Goal: Contribute content

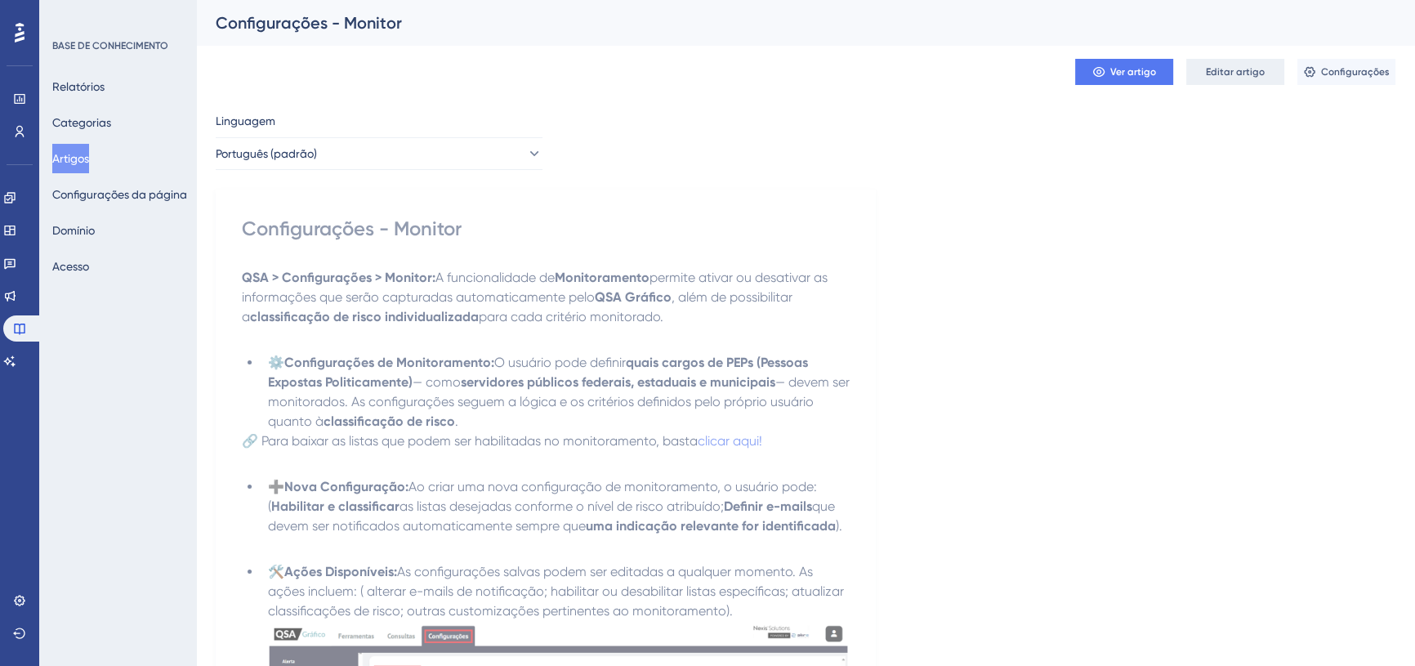
click at [1243, 74] on font "Editar artigo" at bounding box center [1235, 71] width 59 height 11
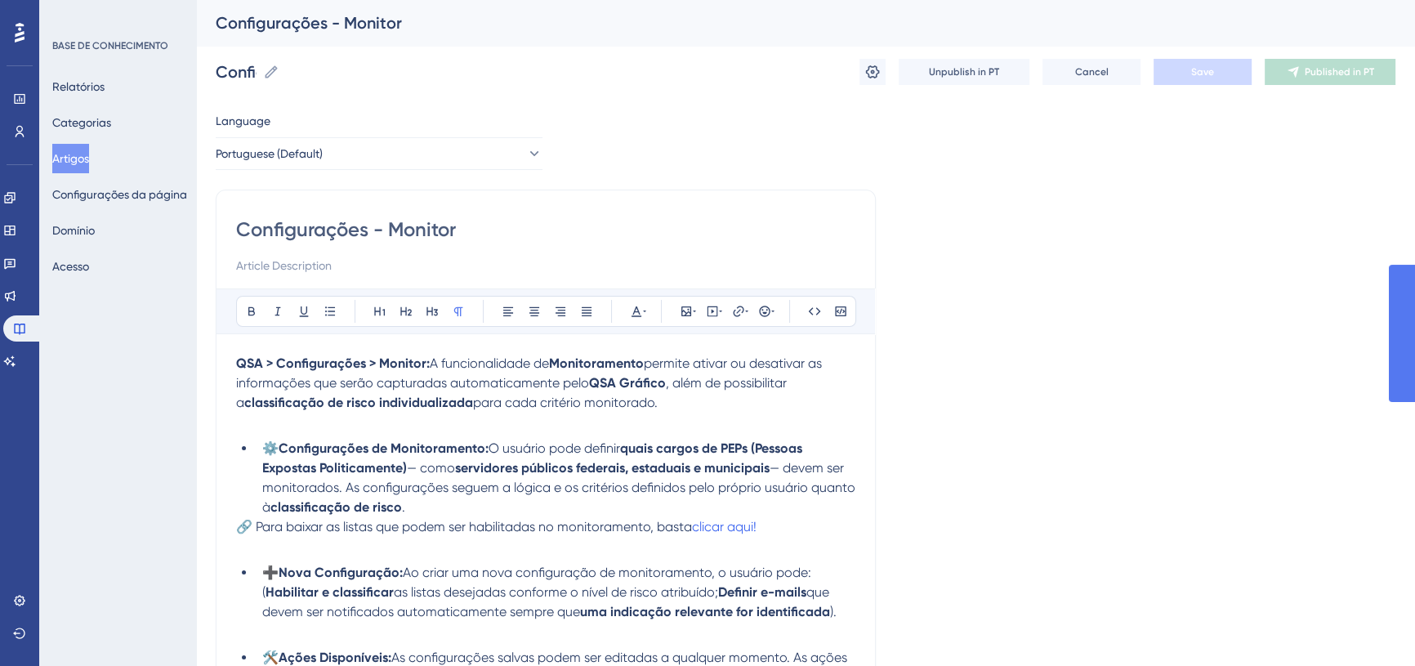
scroll to position [2347, 0]
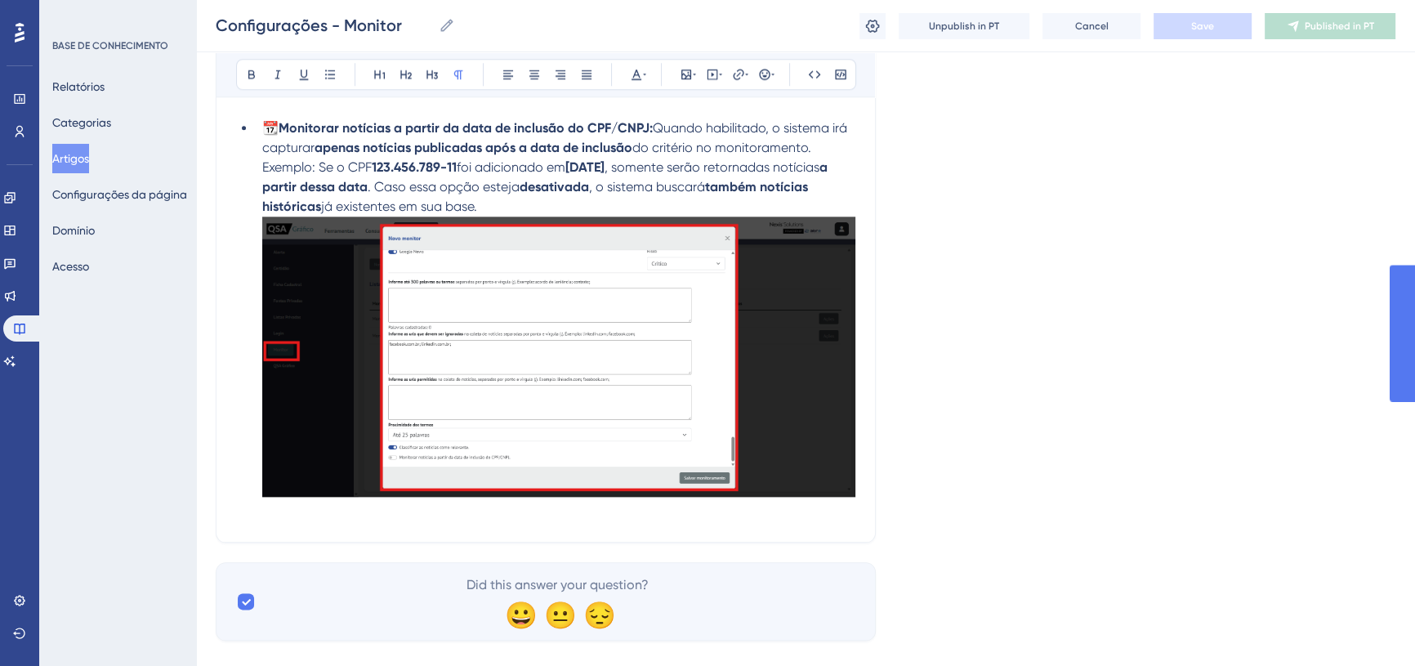
click at [377, 334] on img at bounding box center [558, 356] width 593 height 280
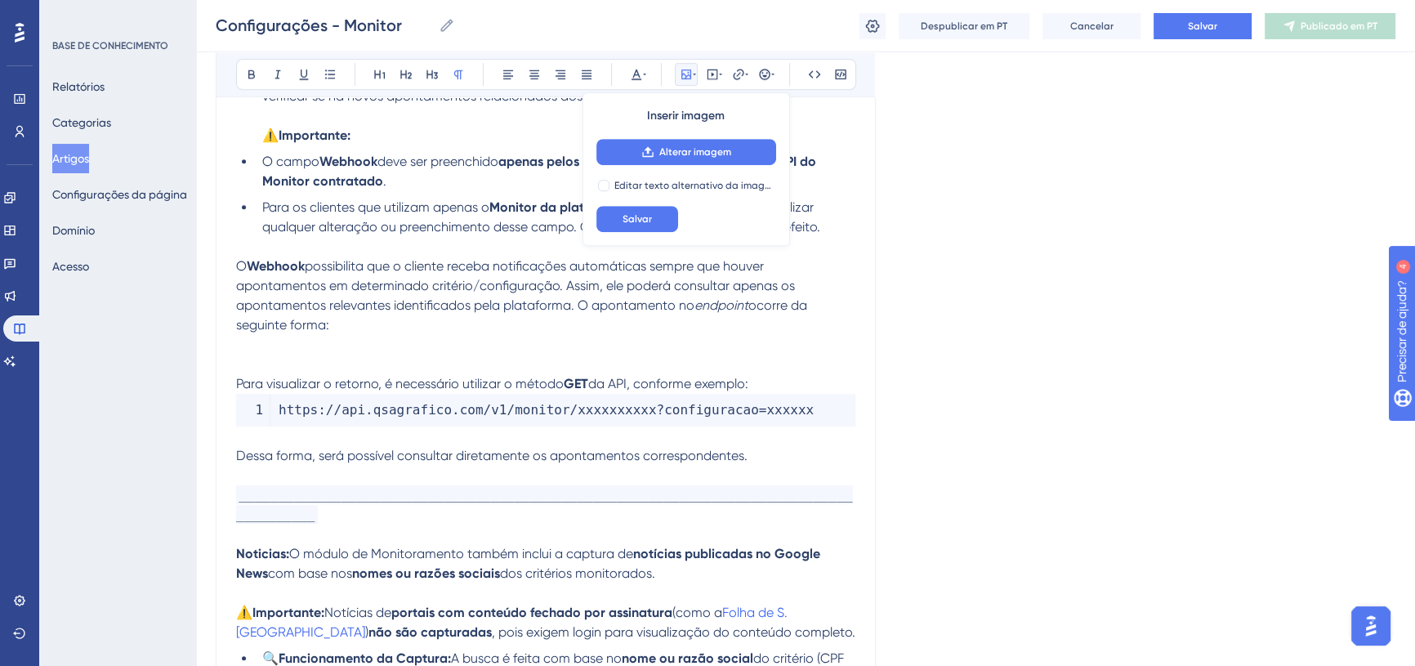
scroll to position [0, 0]
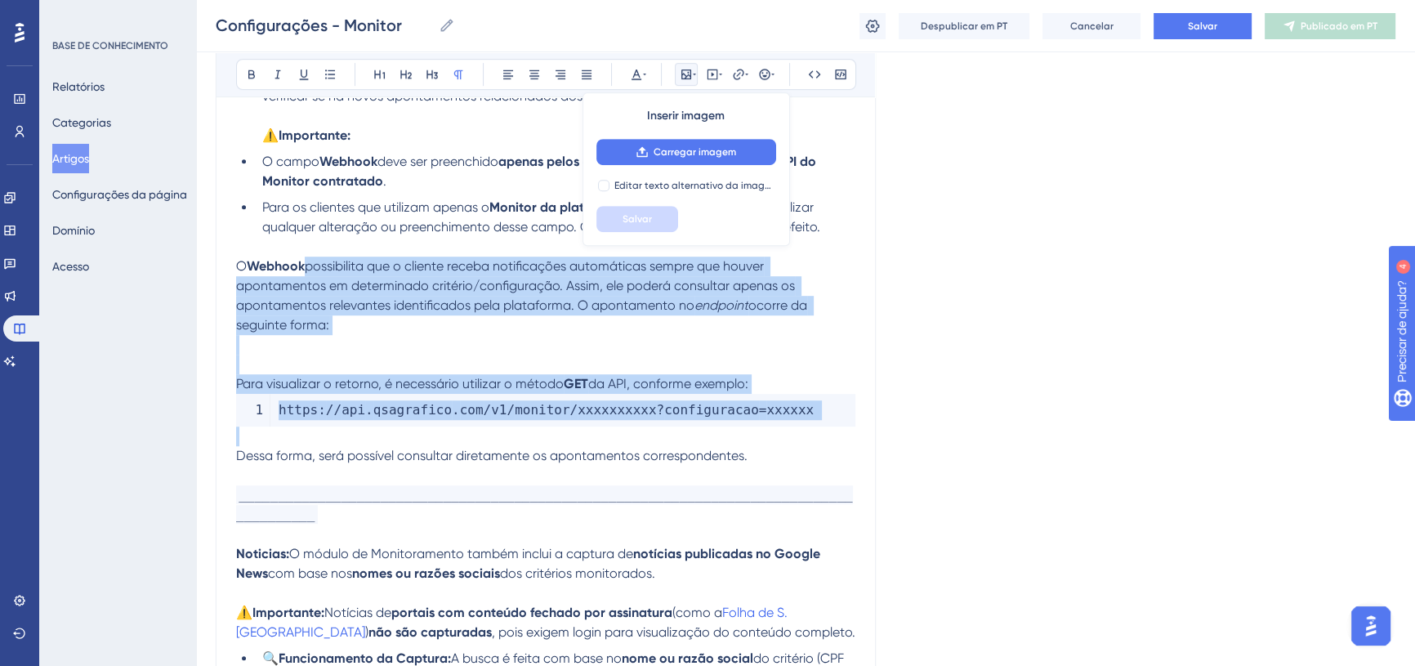
drag, startPoint x: 578, startPoint y: 301, endPoint x: 757, endPoint y: 455, distance: 236.4
click at [757, 455] on div "QSA > Configurações > Monitor: A funcionalidade de Monitoramento permite ativar…" at bounding box center [545, 438] width 619 height 2522
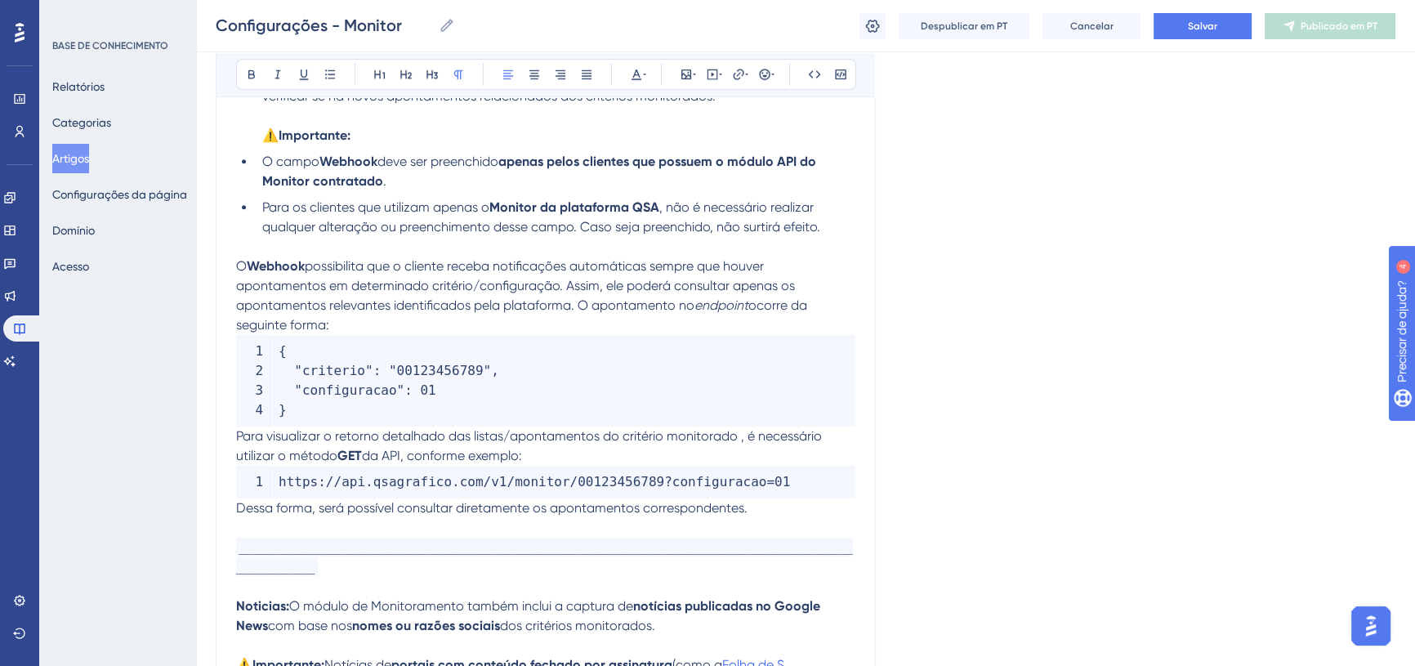
click at [238, 431] on span "Para visualizar o retorno detalhado das listas/apontamentos do critério monitor…" at bounding box center [530, 445] width 589 height 35
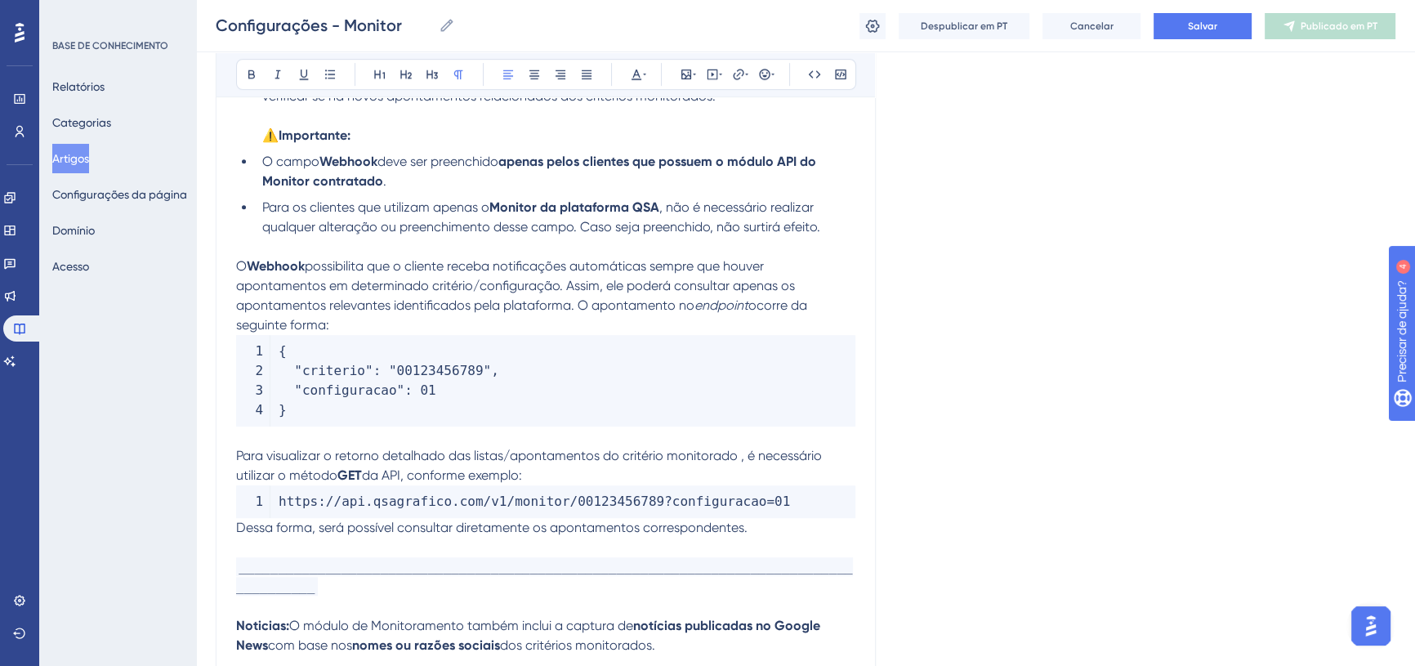
click at [375, 324] on p "O Webhook possibilita que o cliente receba notificações automáticas sempre que …" at bounding box center [545, 296] width 619 height 78
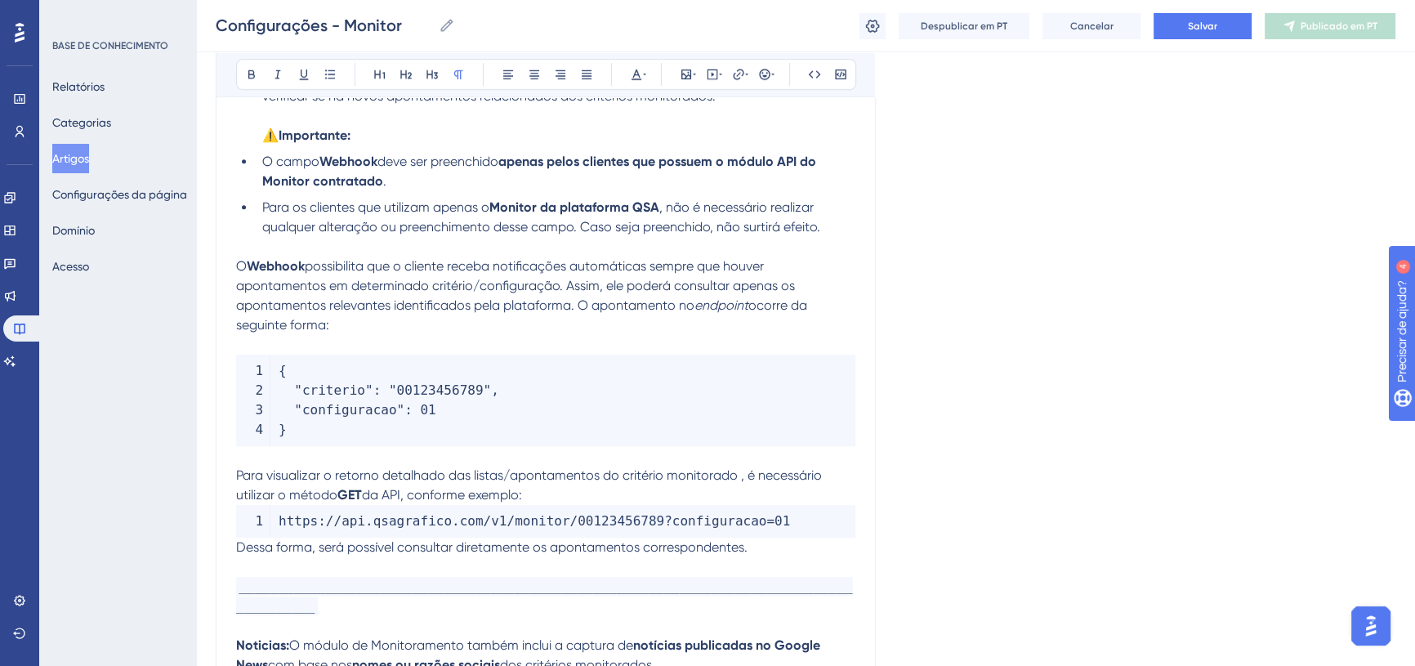
click at [563, 490] on p "Para visualizar o retorno detalhado das listas/apontamentos do critério monitor…" at bounding box center [545, 475] width 619 height 59
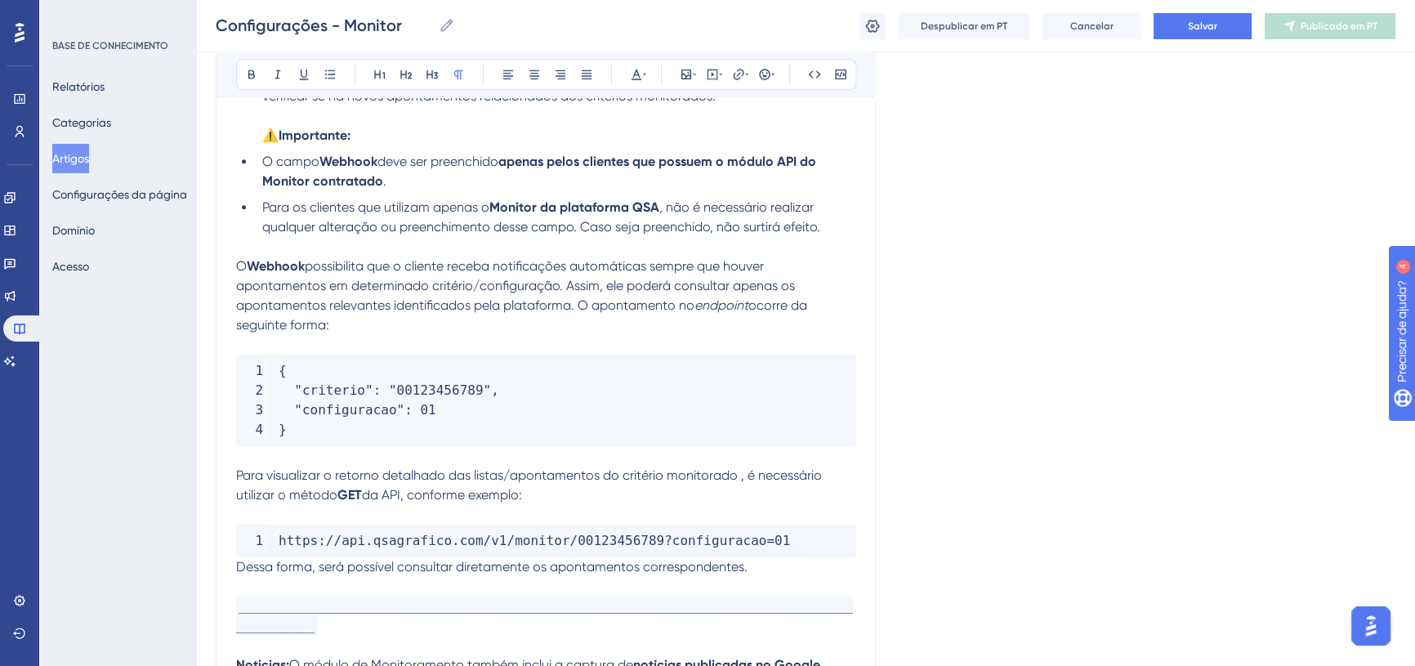
click at [236, 569] on span "Dessa forma, será possível consultar diretamente os apontamentos correspondente…" at bounding box center [491, 567] width 511 height 16
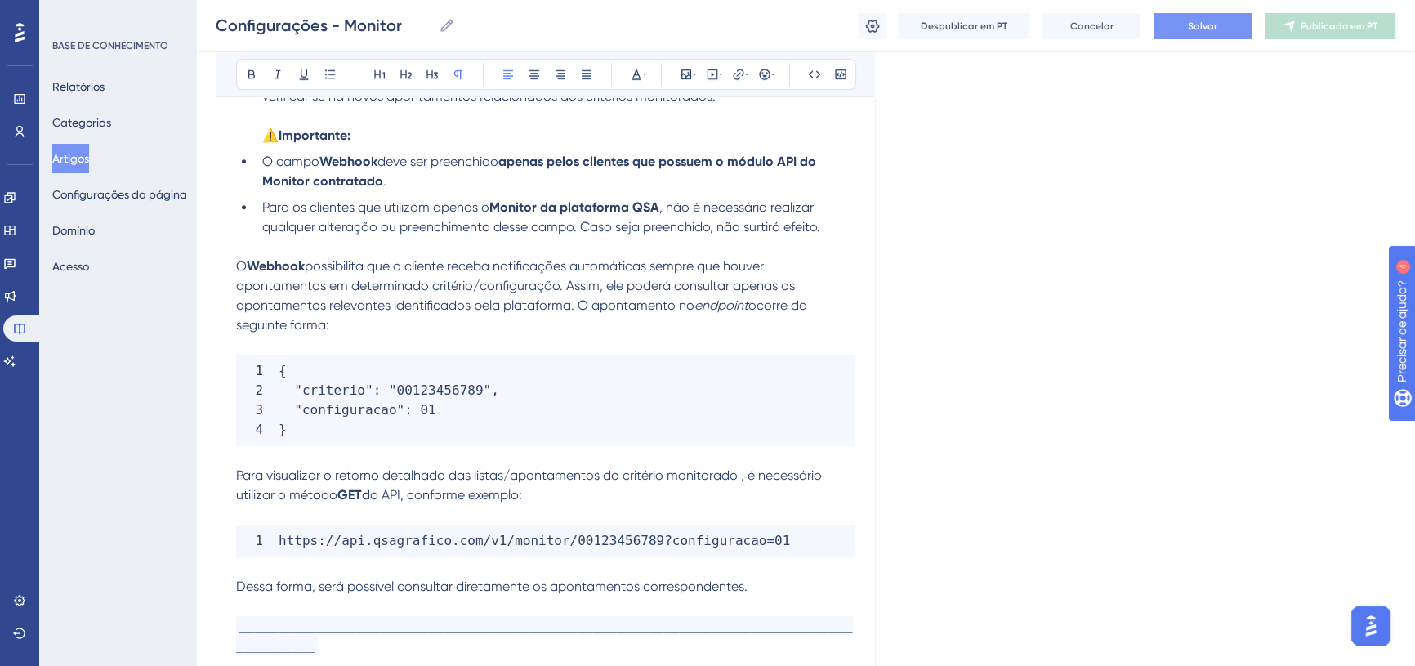
click at [1215, 34] on button "Salvar" at bounding box center [1203, 26] width 98 height 26
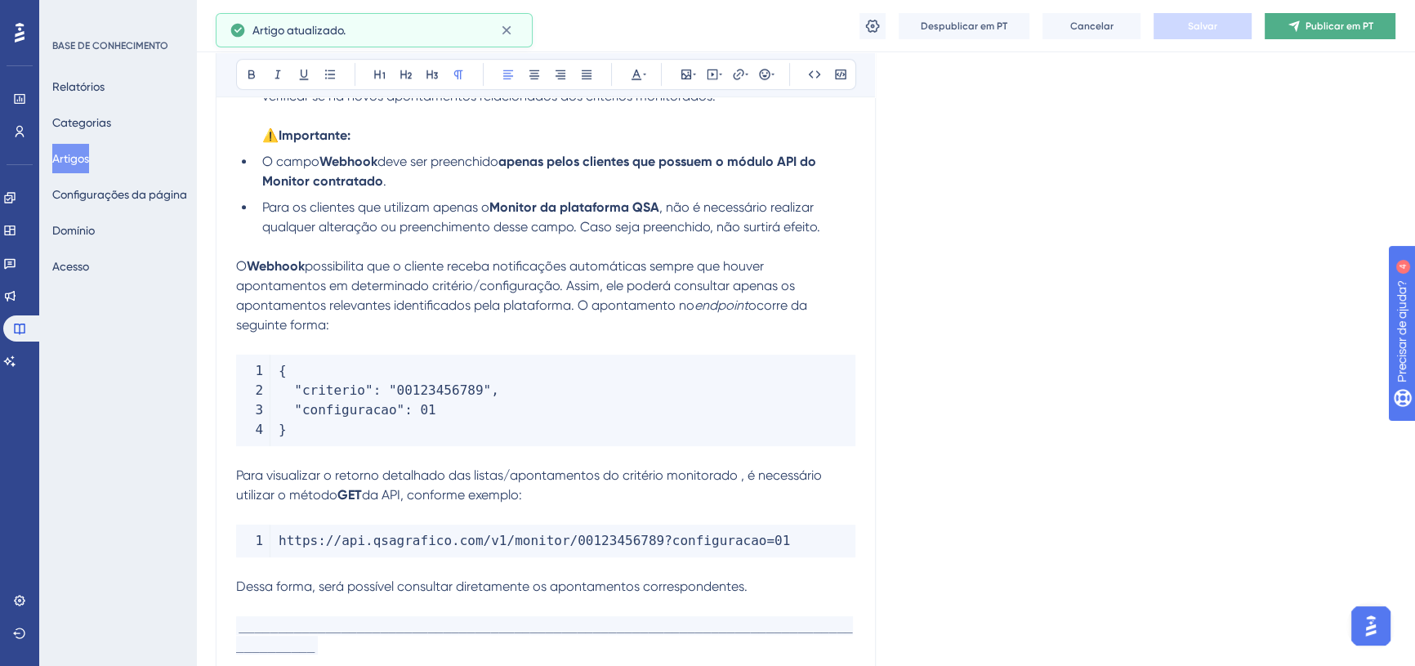
click at [1319, 25] on font "Publicar em PT" at bounding box center [1340, 25] width 68 height 11
